Goal: Information Seeking & Learning: Learn about a topic

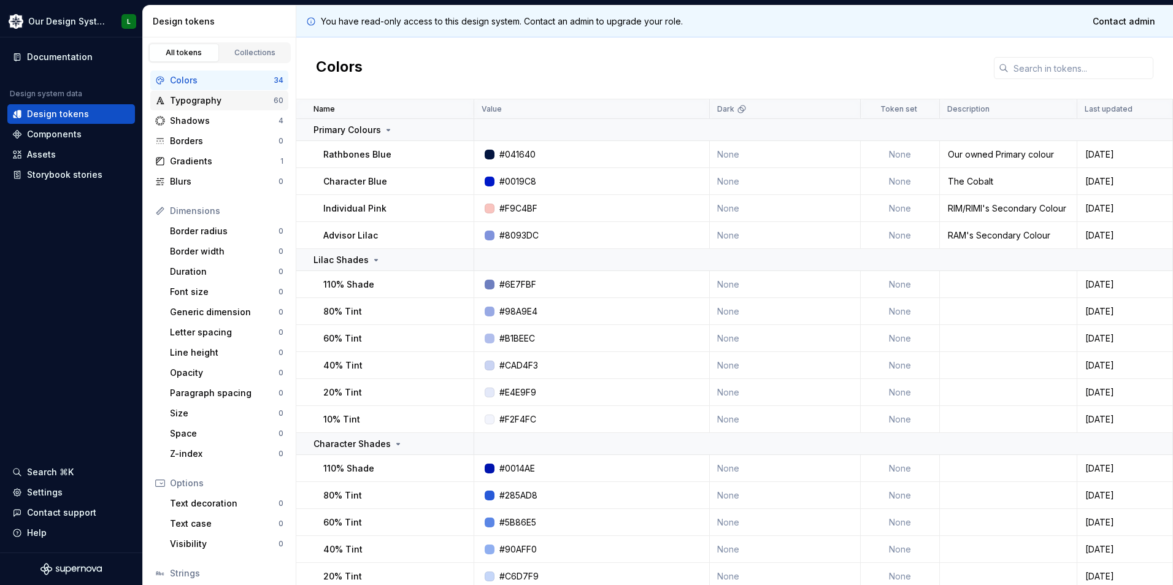
click at [195, 103] on div "Typography" at bounding box center [222, 101] width 104 height 12
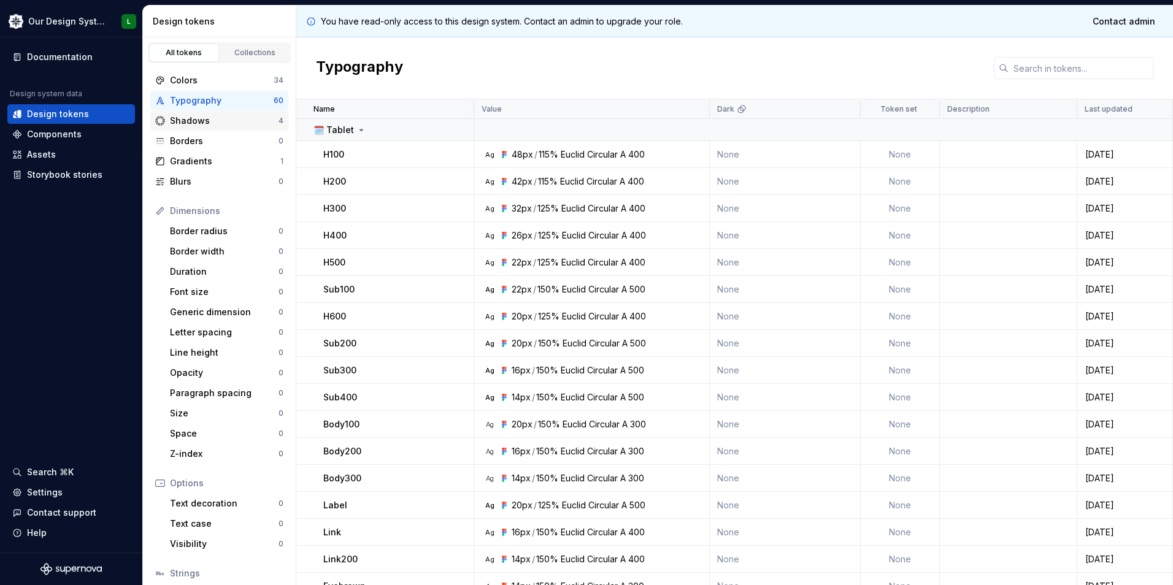
click at [195, 129] on div "Shadows 4" at bounding box center [219, 121] width 138 height 20
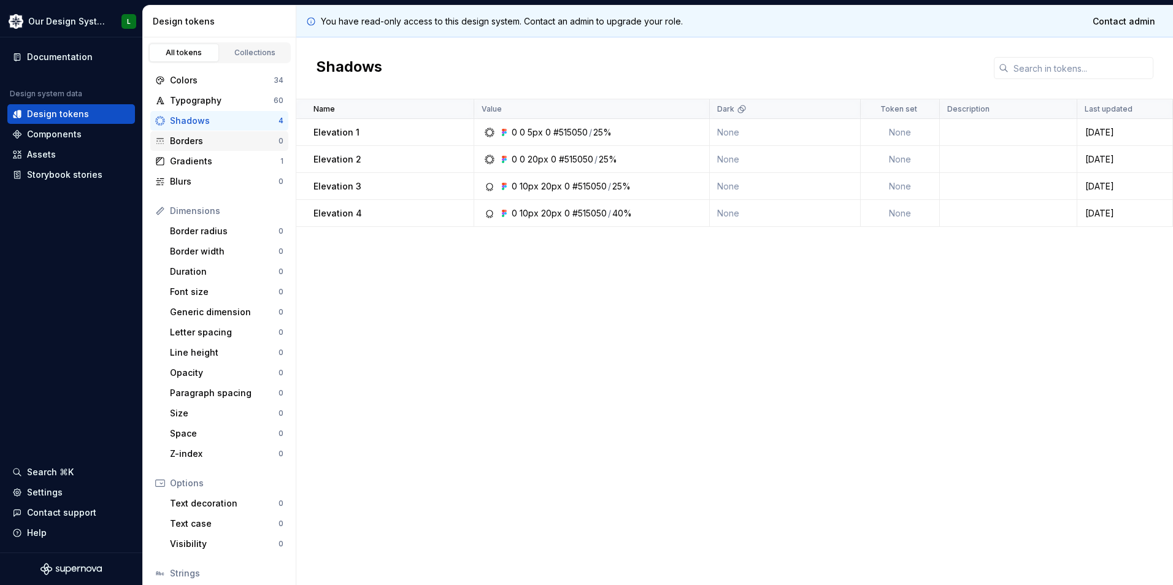
click at [191, 147] on div "Borders" at bounding box center [224, 141] width 109 height 12
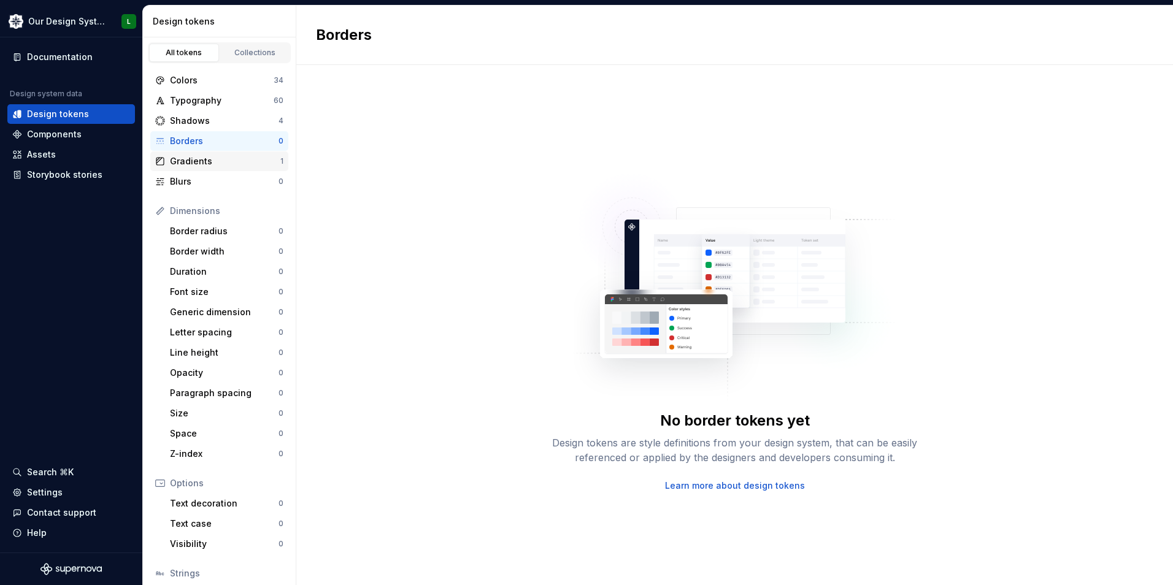
click at [192, 168] on div "Gradients 1" at bounding box center [219, 162] width 138 height 20
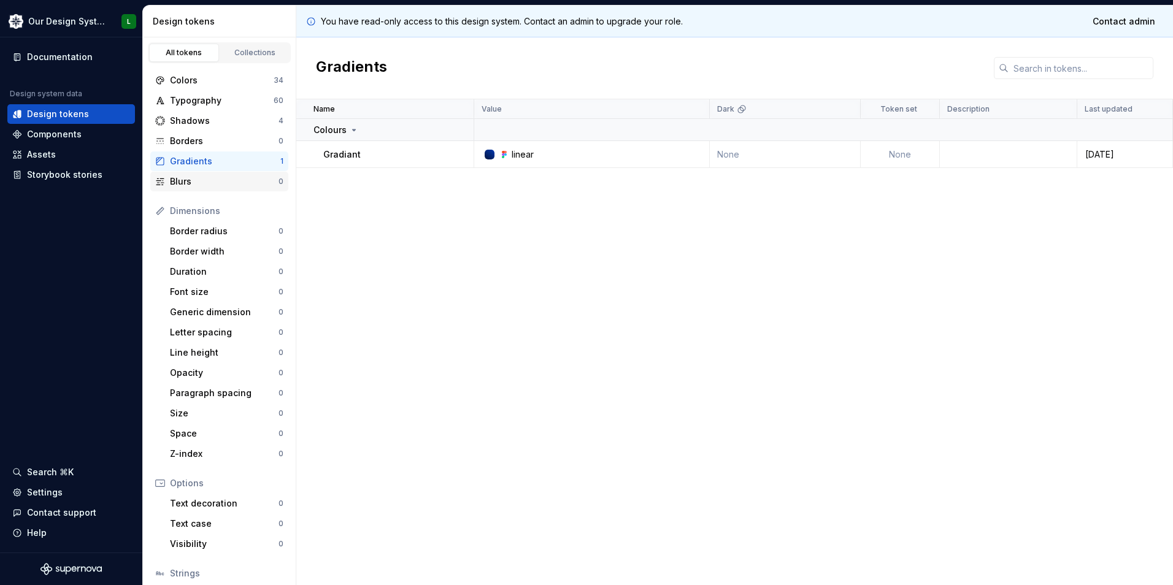
click at [191, 185] on div "Blurs" at bounding box center [224, 182] width 109 height 12
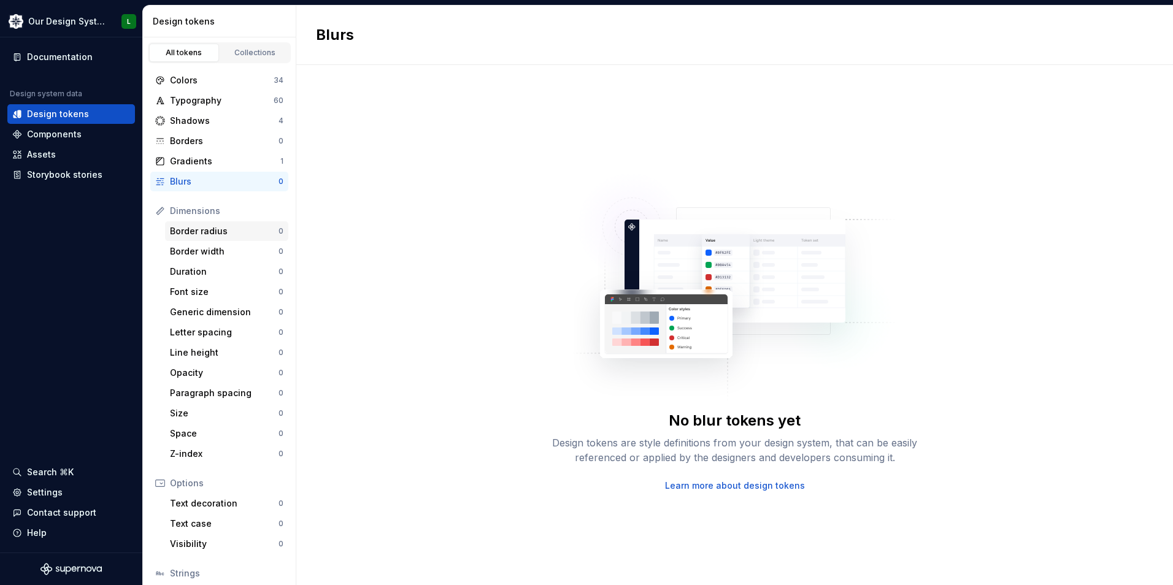
click at [182, 222] on div "Border radius 0" at bounding box center [226, 232] width 123 height 20
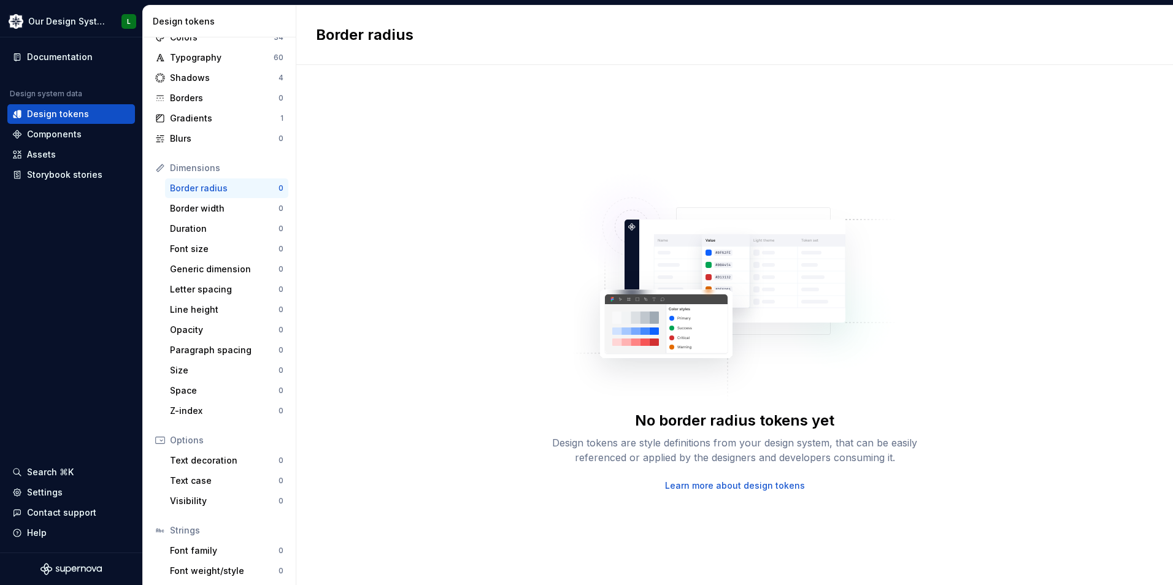
scroll to position [87, 0]
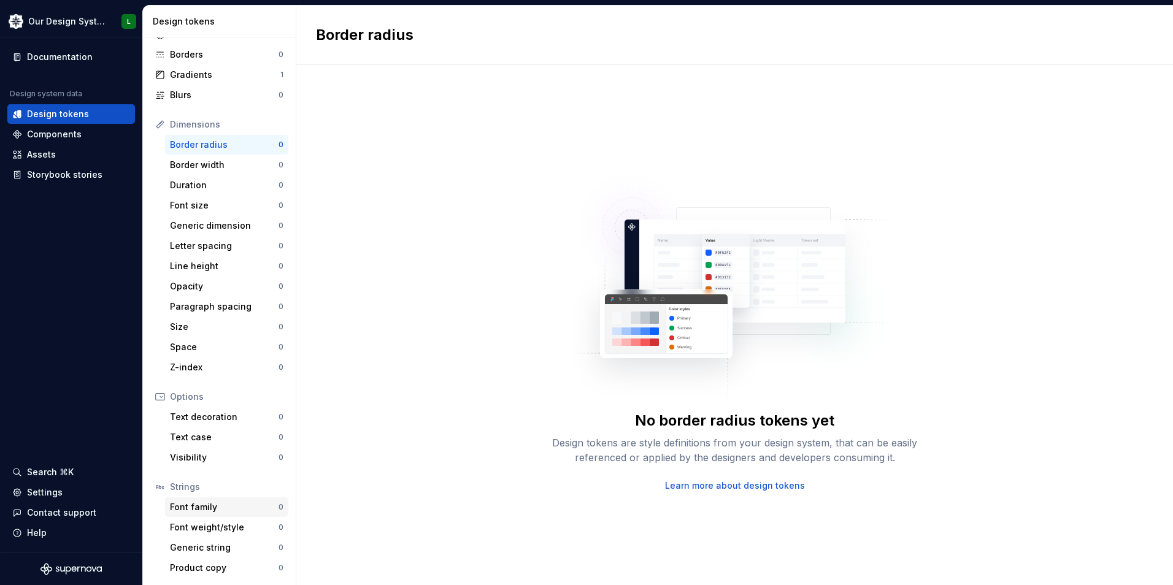
click at [201, 503] on div "Font family" at bounding box center [224, 507] width 109 height 12
click at [195, 425] on div "Text decoration 0" at bounding box center [226, 417] width 123 height 20
click at [55, 139] on div "Components" at bounding box center [54, 134] width 55 height 12
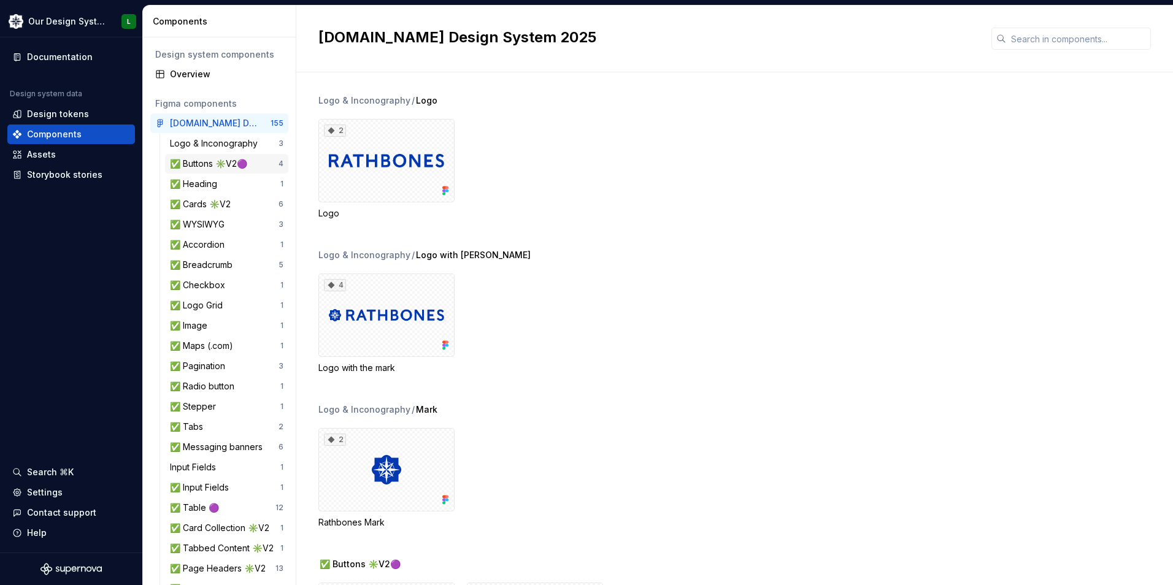
click at [205, 162] on div "✅ Buttons ✳️V2🟣" at bounding box center [211, 164] width 82 height 12
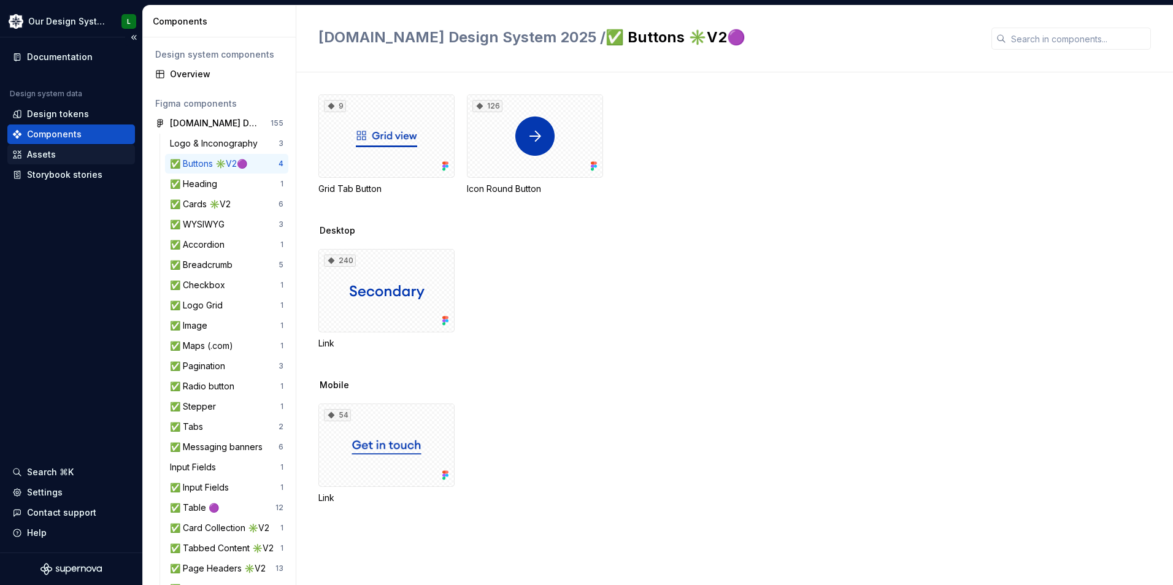
click at [52, 147] on div "Assets" at bounding box center [71, 155] width 128 height 20
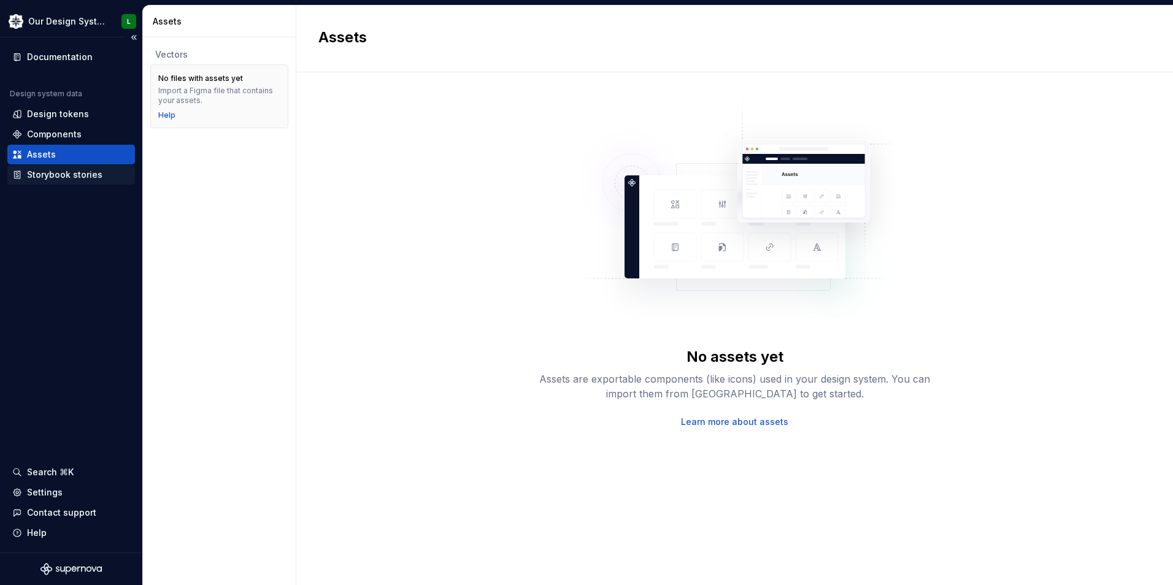
click at [63, 174] on div "Storybook stories" at bounding box center [64, 175] width 75 height 12
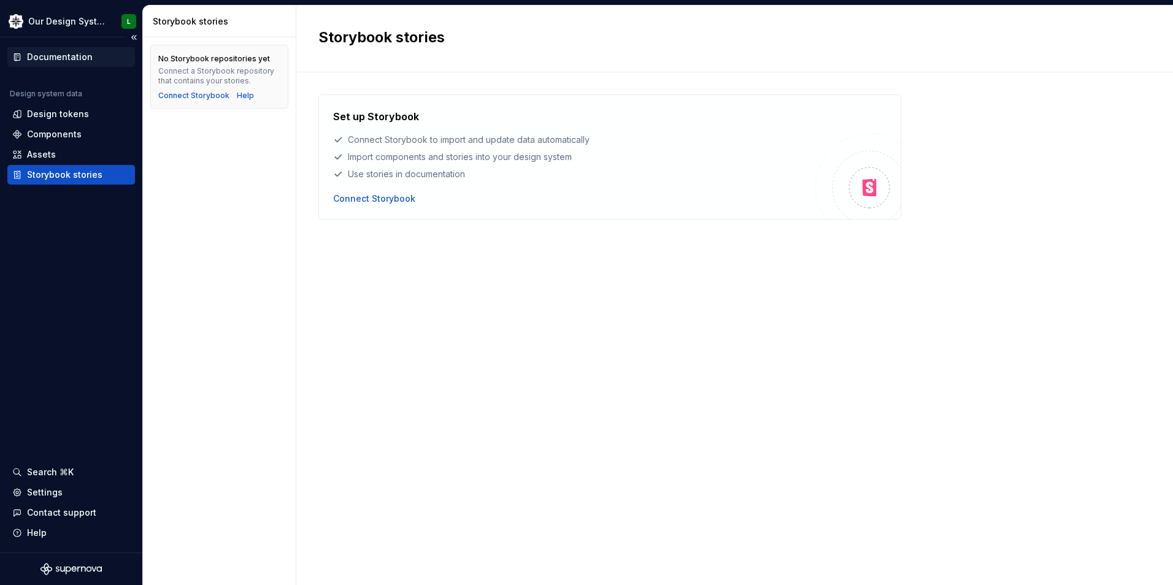
click at [36, 61] on div "Documentation" at bounding box center [60, 57] width 66 height 12
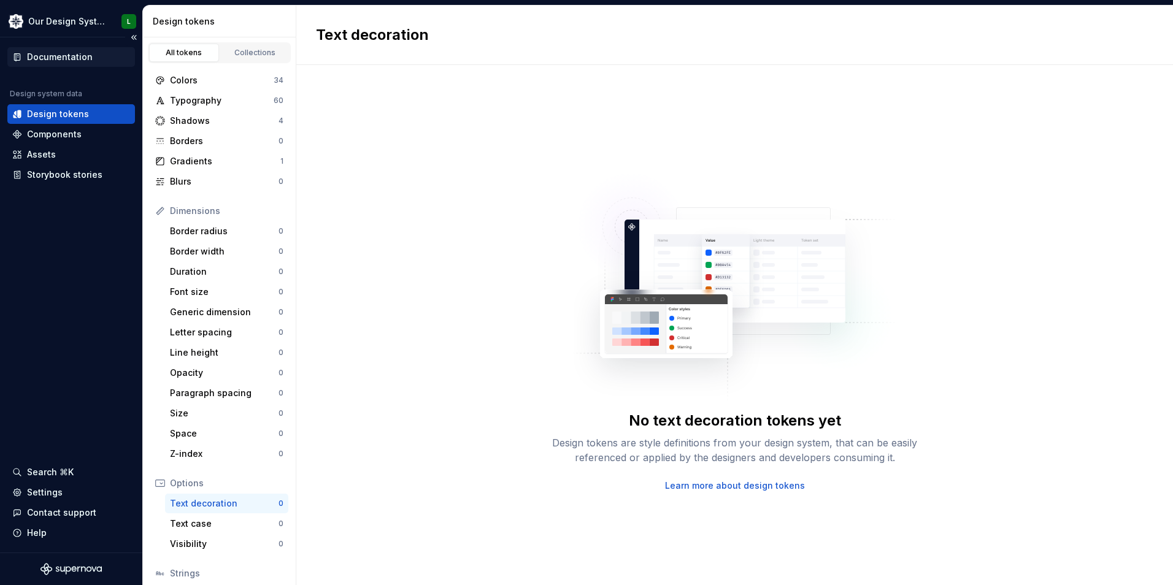
click at [24, 50] on div "Documentation" at bounding box center [71, 57] width 128 height 20
